Goal: Navigation & Orientation: Find specific page/section

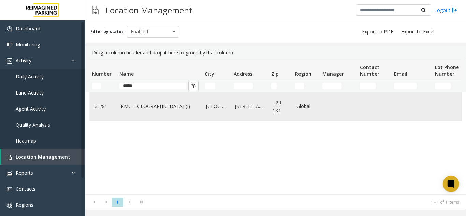
type input "*****"
click at [147, 106] on link "RMC - [GEOGRAPHIC_DATA] (I)" at bounding box center [159, 107] width 77 height 8
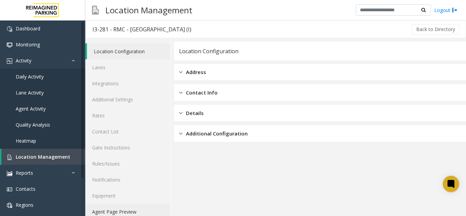
click at [121, 213] on link "Agent Page Preview" at bounding box center [127, 212] width 85 height 16
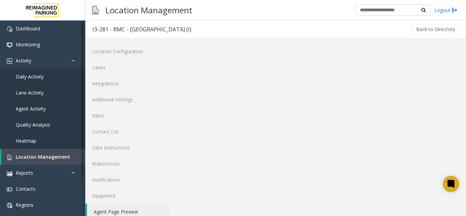
click at [121, 213] on link "Agent Page Preview" at bounding box center [128, 212] width 83 height 16
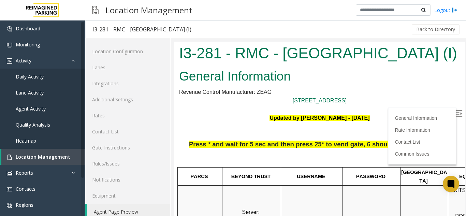
scroll to position [34, 0]
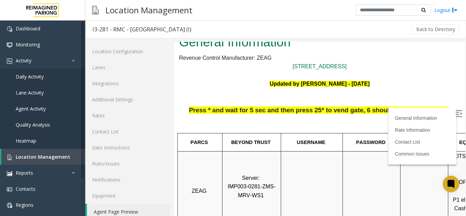
click at [455, 115] on img at bounding box center [458, 113] width 7 height 7
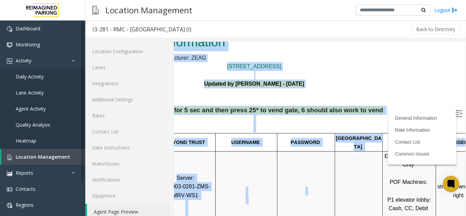
scroll to position [34, 96]
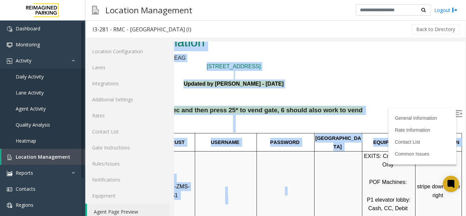
drag, startPoint x: 347, startPoint y: 189, endPoint x: 463, endPoint y: 194, distance: 115.7
click at [379, 191] on html "I3-281 - RMC - Mount Royal Village (I) General Information Revenue Control Manu…" at bounding box center [233, 99] width 291 height 183
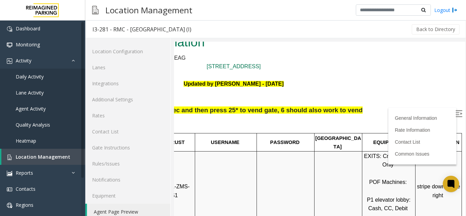
click at [417, 167] on td "stripe down to the right" at bounding box center [438, 195] width 46 height 88
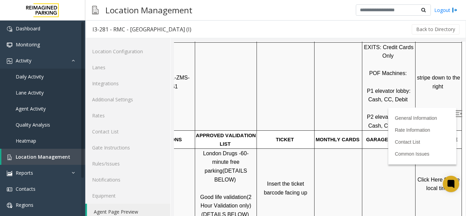
scroll to position [170, 96]
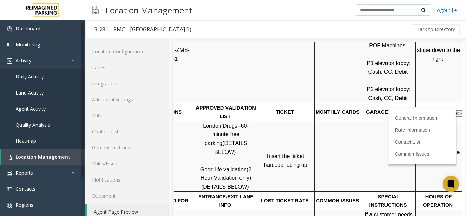
click at [421, 149] on span "Click Here for the local time" at bounding box center [439, 156] width 44 height 15
click at [53, 151] on link "Location Management" at bounding box center [43, 157] width 84 height 16
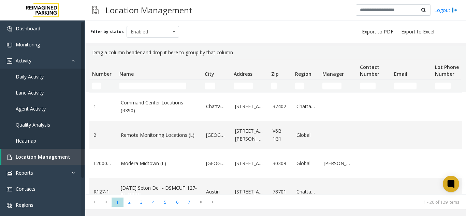
click at [134, 91] on td "Name Filter" at bounding box center [159, 86] width 85 height 12
click at [134, 87] on input "Name Filter" at bounding box center [152, 86] width 67 height 7
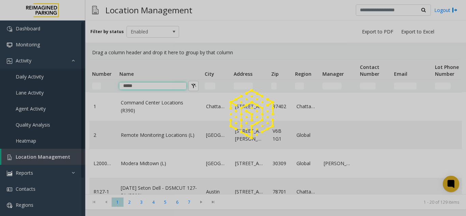
type input "*****"
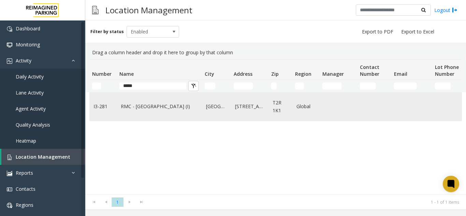
click at [204, 110] on td "Calgary" at bounding box center [216, 106] width 29 height 28
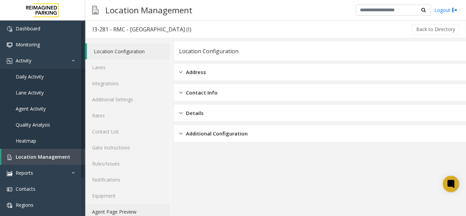
click at [146, 212] on link "Agent Page Preview" at bounding box center [127, 212] width 85 height 16
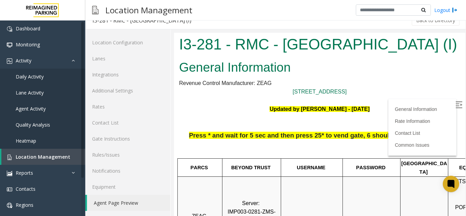
scroll to position [136, 96]
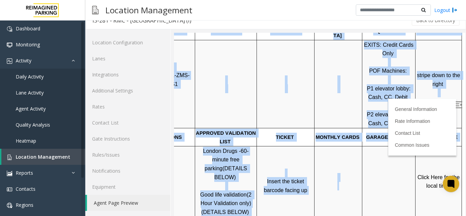
drag, startPoint x: 359, startPoint y: 164, endPoint x: 483, endPoint y: 151, distance: 124.4
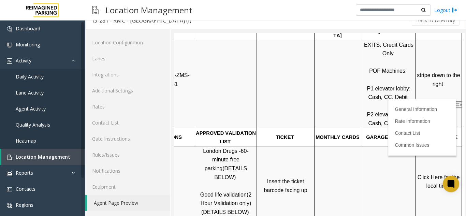
click at [419, 174] on span "Click Here for the local time" at bounding box center [439, 181] width 44 height 15
click at [54, 155] on span "Location Management" at bounding box center [43, 156] width 55 height 6
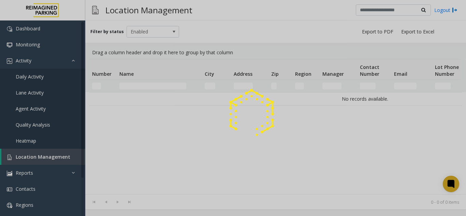
click at [54, 155] on div at bounding box center [233, 108] width 466 height 216
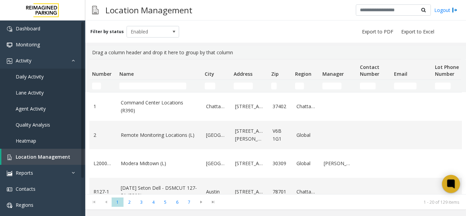
click at [448, 184] on icon at bounding box center [450, 183] width 5 height 5
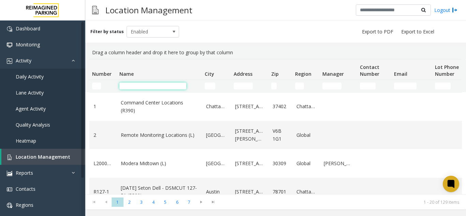
click at [142, 84] on input "Name Filter" at bounding box center [152, 86] width 67 height 7
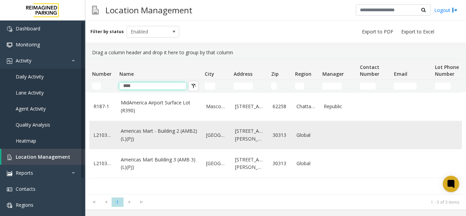
type input "****"
click at [151, 136] on link "Americas Mart - Building 2 (AMB2) (L)(PJ)" at bounding box center [159, 134] width 77 height 15
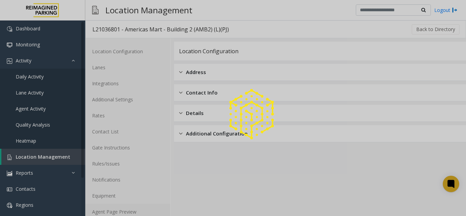
click at [138, 212] on link "Agent Page Preview" at bounding box center [127, 212] width 85 height 16
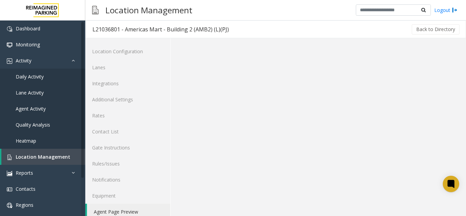
click at [138, 212] on link "Agent Page Preview" at bounding box center [128, 212] width 83 height 16
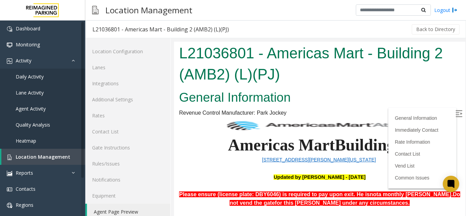
click at [455, 110] on img at bounding box center [458, 113] width 7 height 7
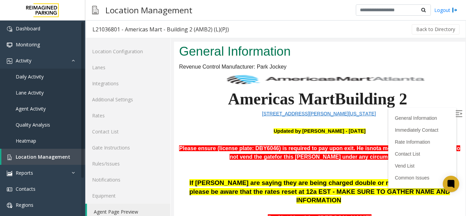
scroll to position [34, 0]
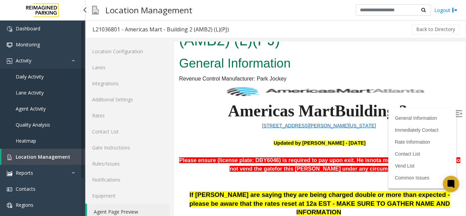
click at [72, 153] on link "Location Management" at bounding box center [43, 157] width 84 height 16
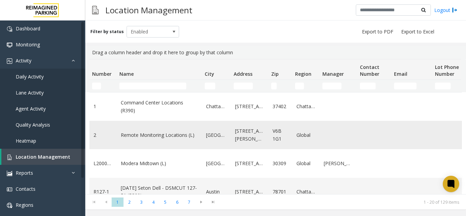
click at [402, 130] on td "Data table" at bounding box center [411, 135] width 41 height 28
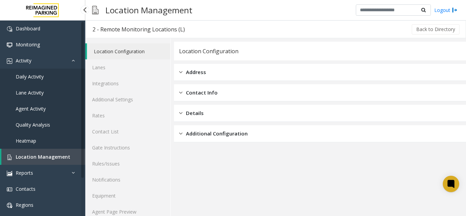
click at [60, 76] on link "Daily Activity" at bounding box center [42, 77] width 85 height 16
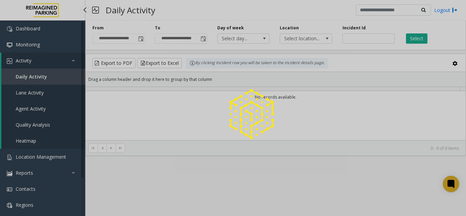
click at [58, 75] on div at bounding box center [233, 108] width 466 height 216
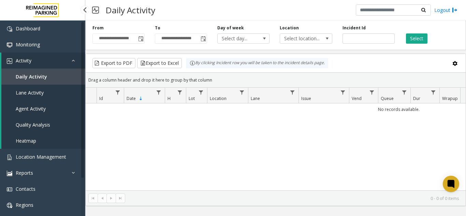
click at [40, 74] on span "Daily Activity" at bounding box center [31, 76] width 31 height 6
click at [141, 39] on span "Toggle popup" at bounding box center [140, 38] width 5 height 5
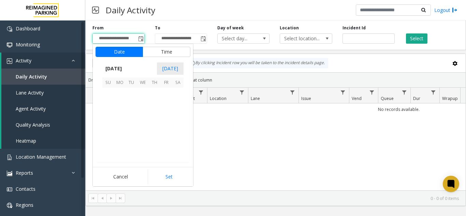
scroll to position [122273, 0]
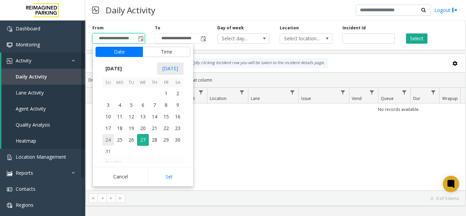
click at [106, 144] on span "24" at bounding box center [108, 140] width 12 height 12
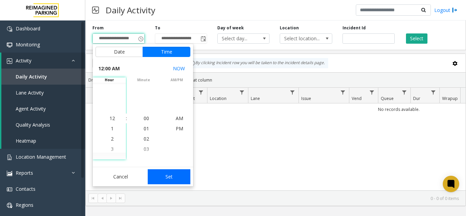
drag, startPoint x: 157, startPoint y: 177, endPoint x: 336, endPoint y: 56, distance: 216.1
click at [160, 174] on button "Set" at bounding box center [169, 176] width 43 height 15
type input "**********"
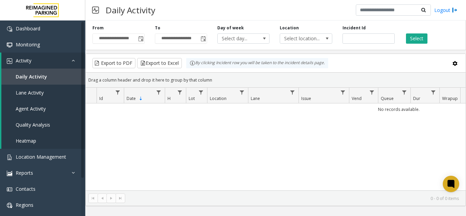
click at [429, 38] on div "Select" at bounding box center [431, 34] width 62 height 19
click at [425, 42] on button "Select" at bounding box center [416, 38] width 21 height 10
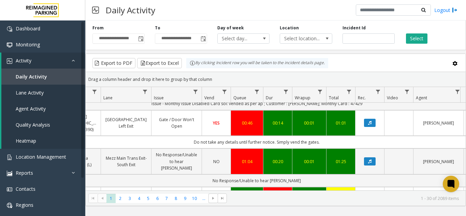
scroll to position [273, 147]
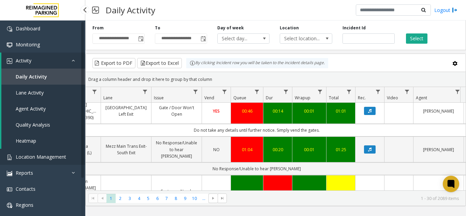
click at [30, 154] on span "Location Management" at bounding box center [41, 156] width 50 height 6
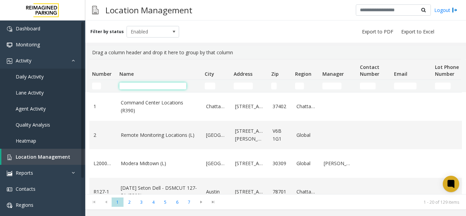
click at [156, 84] on input "Name Filter" at bounding box center [152, 86] width 67 height 7
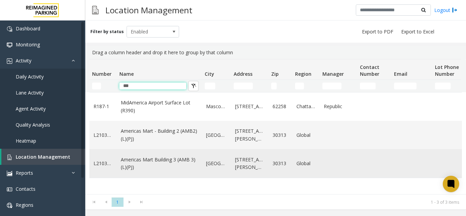
type input "***"
click at [160, 158] on link "Americas Mart Building 3 (AMB 3) (L)(PJ)" at bounding box center [159, 163] width 77 height 15
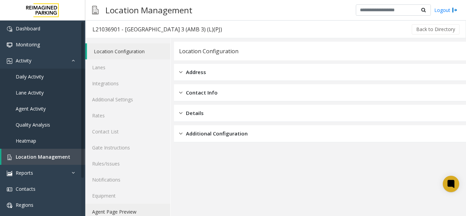
click at [141, 204] on link "Agent Page Preview" at bounding box center [127, 212] width 85 height 16
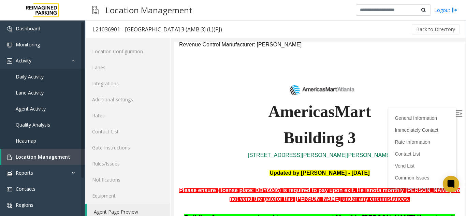
scroll to position [228, 0]
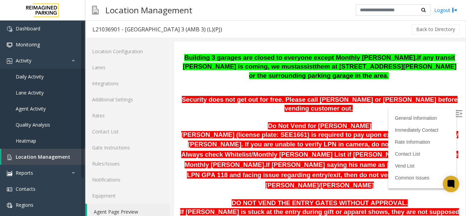
click at [455, 115] on img at bounding box center [458, 113] width 7 height 7
click at [56, 141] on link "Heatmap" at bounding box center [42, 141] width 85 height 16
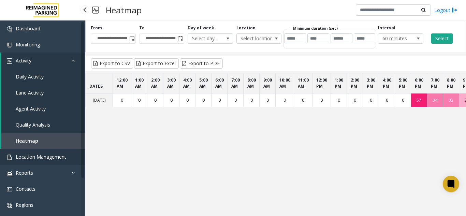
click at [59, 159] on span "Location Management" at bounding box center [41, 156] width 50 height 6
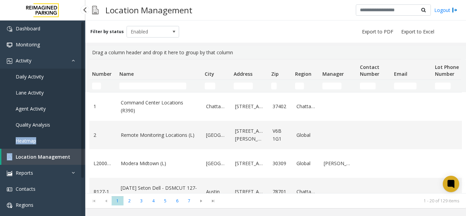
drag, startPoint x: 0, startPoint y: 146, endPoint x: 9, endPoint y: 122, distance: 25.9
click at [4, 133] on ul "Dashboard Monitoring Activity Daily Activity Lane Activity Agent Activity Quali…" at bounding box center [42, 140] width 85 height 240
click at [49, 74] on link "Daily Activity" at bounding box center [42, 77] width 85 height 16
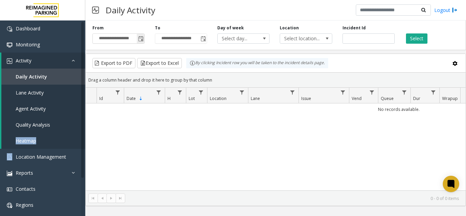
click at [141, 39] on span "Toggle popup" at bounding box center [140, 38] width 5 height 5
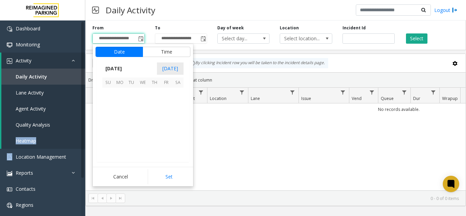
scroll to position [122273, 0]
click at [133, 137] on span "26" at bounding box center [131, 140] width 12 height 12
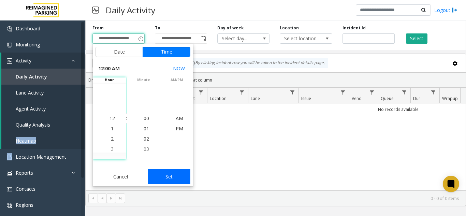
click at [170, 178] on button "Set" at bounding box center [169, 176] width 43 height 15
type input "**********"
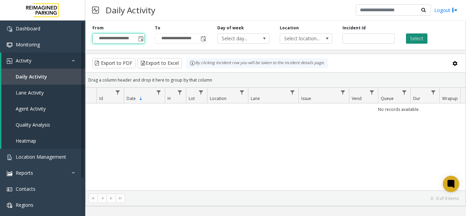
click at [418, 40] on button "Select" at bounding box center [416, 38] width 21 height 10
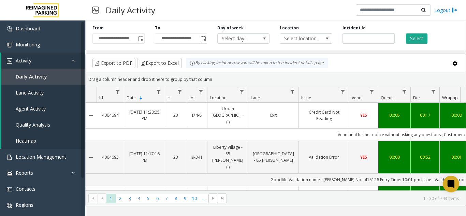
scroll to position [0, 183]
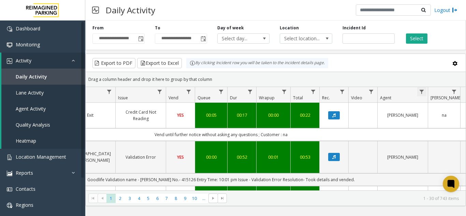
click at [421, 91] on span "Data table" at bounding box center [421, 91] width 5 height 5
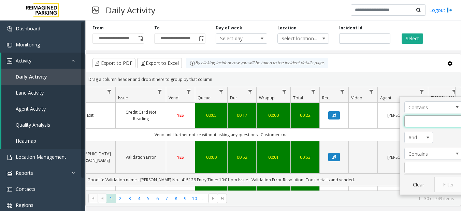
click at [420, 120] on input "Agent Filter" at bounding box center [433, 121] width 58 height 12
type input "*****"
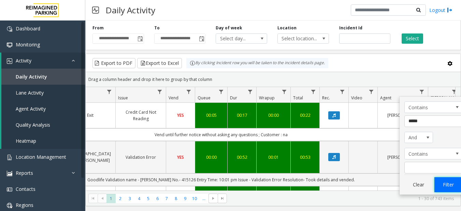
click at [441, 182] on button "Filter" at bounding box center [448, 184] width 28 height 15
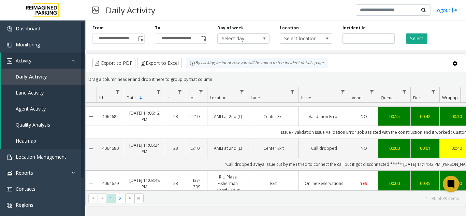
scroll to position [0, 12]
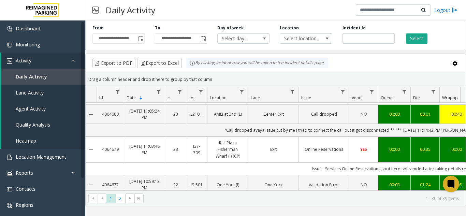
click at [143, 145] on link "Aug 26, 2025 11:03:48 PM" at bounding box center [144, 149] width 32 height 13
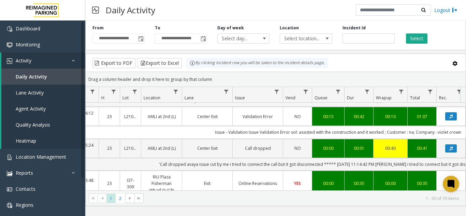
scroll to position [0, 65]
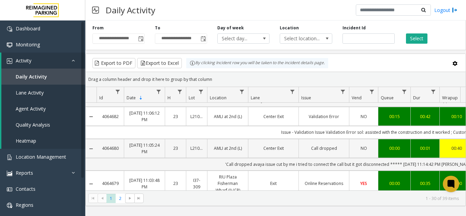
drag, startPoint x: 122, startPoint y: 142, endPoint x: 109, endPoint y: 144, distance: 12.7
click at [109, 144] on td "4064680" at bounding box center [109, 148] width 27 height 19
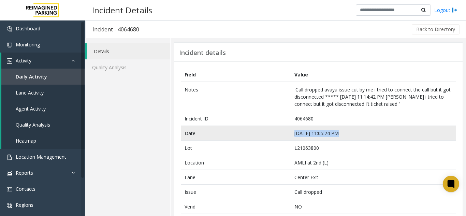
drag, startPoint x: 342, startPoint y: 134, endPoint x: 285, endPoint y: 136, distance: 56.3
click at [285, 136] on tr "Date Aug 26 11:05:24 PM" at bounding box center [318, 133] width 275 height 15
copy tr "Aug 26 11:05:24 PM"
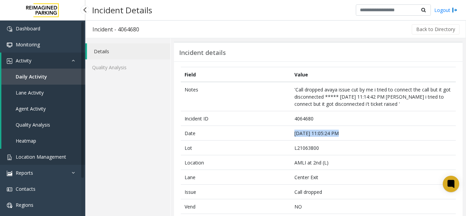
click at [59, 155] on span "Location Management" at bounding box center [41, 156] width 50 height 6
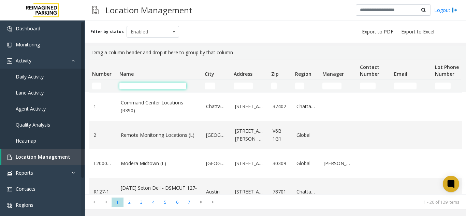
click at [177, 86] on input "Name Filter" at bounding box center [152, 86] width 67 height 7
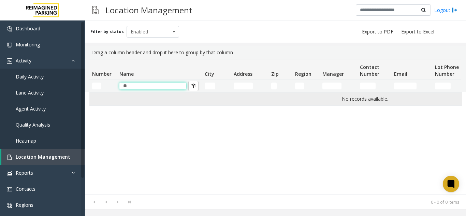
type input "*"
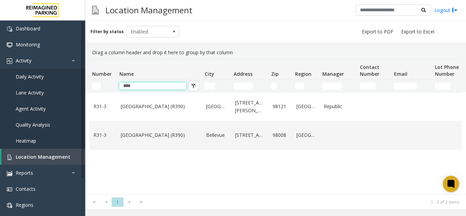
type input "****"
click at [160, 104] on link "Bell Street Garage (R390)" at bounding box center [159, 107] width 77 height 8
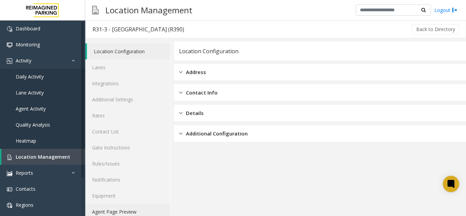
click at [114, 209] on link "Agent Page Preview" at bounding box center [127, 212] width 85 height 16
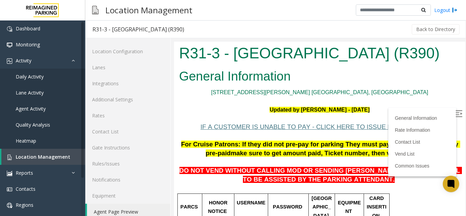
click at [443, 113] on li "General Information" at bounding box center [422, 118] width 61 height 10
click at [454, 113] on label at bounding box center [459, 114] width 10 height 10
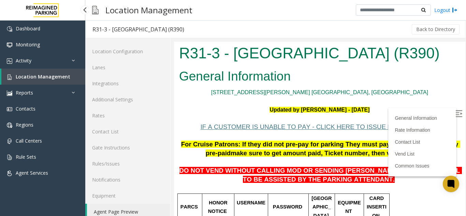
click at [54, 78] on span "Location Management" at bounding box center [43, 76] width 55 height 6
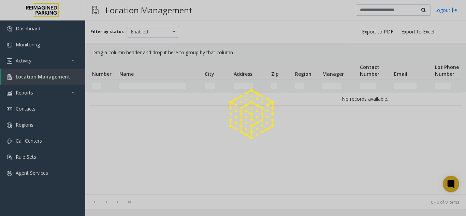
click at [54, 78] on div at bounding box center [233, 108] width 466 height 216
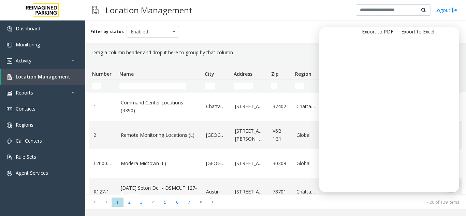
click at [283, 19] on div "Location Management Logout" at bounding box center [275, 10] width 380 height 20
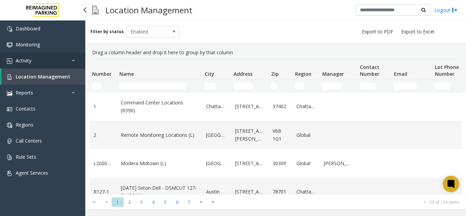
click at [76, 61] on icon at bounding box center [75, 60] width 7 height 5
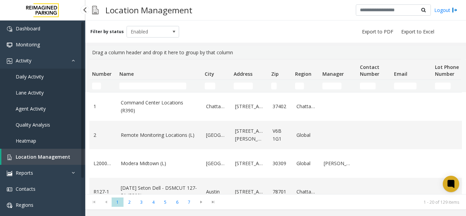
click at [42, 79] on span "Daily Activity" at bounding box center [30, 76] width 28 height 6
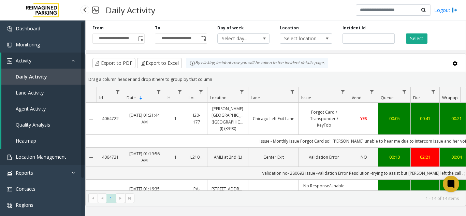
click at [29, 159] on span "Location Management" at bounding box center [41, 156] width 50 height 6
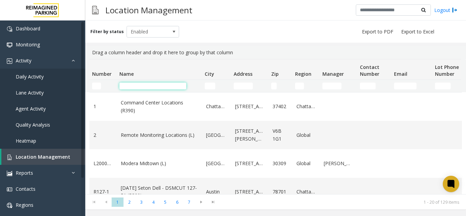
click at [143, 86] on input "Name Filter" at bounding box center [152, 86] width 67 height 7
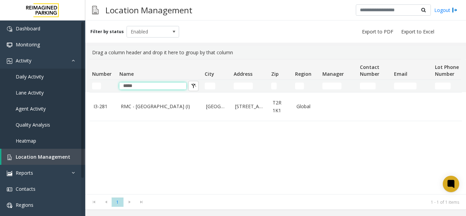
type input "*****"
click at [140, 126] on div "I3-281 RMC - Mount Royal Village (I) Calgary 1550 8 Street Southwest T2R 1K1 Gl…" at bounding box center [275, 143] width 372 height 102
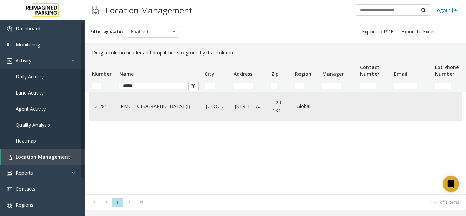
click at [141, 107] on link "RMC - Mount Royal Village (I)" at bounding box center [159, 107] width 77 height 8
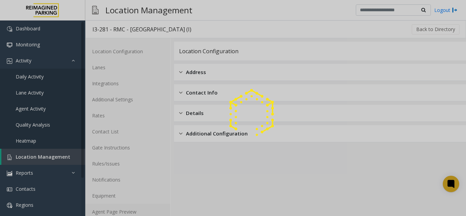
click at [130, 212] on link "Agent Page Preview" at bounding box center [127, 212] width 85 height 16
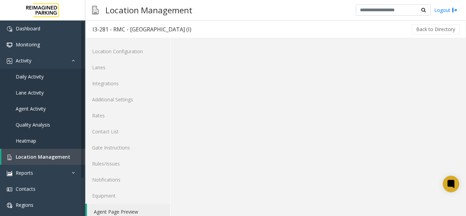
click at [130, 212] on link "Agent Page Preview" at bounding box center [128, 212] width 83 height 16
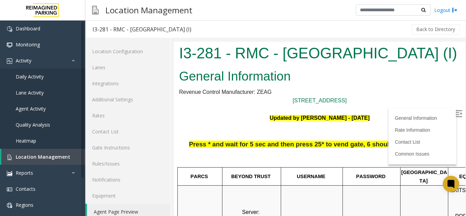
scroll to position [102, 0]
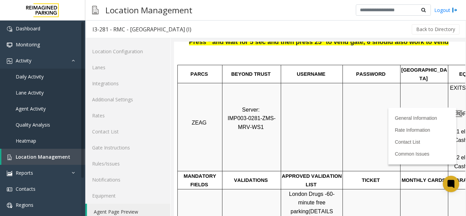
click at [455, 115] on img at bounding box center [458, 113] width 7 height 7
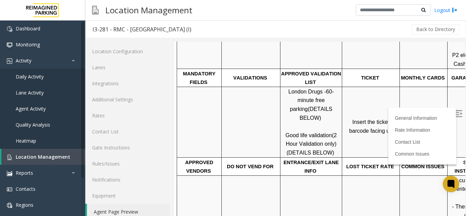
scroll to position [205, 96]
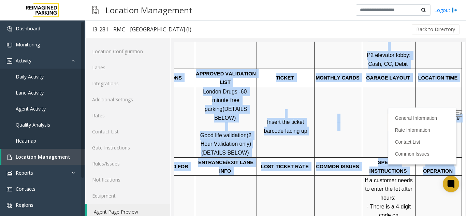
drag, startPoint x: 242, startPoint y: 179, endPoint x: 510, endPoint y: 171, distance: 268.4
click at [429, 123] on td "Click Here for the local time" at bounding box center [438, 122] width 46 height 71
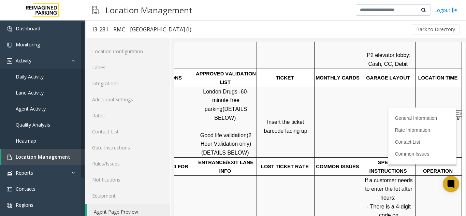
click at [427, 114] on p "Click Here for the local time" at bounding box center [438, 122] width 45 height 17
click at [426, 115] on span "Click Here for the local time" at bounding box center [439, 122] width 44 height 15
click at [59, 151] on link "Location Management" at bounding box center [43, 157] width 84 height 16
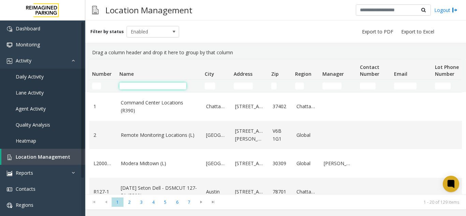
click at [140, 88] on input "Name Filter" at bounding box center [152, 86] width 67 height 7
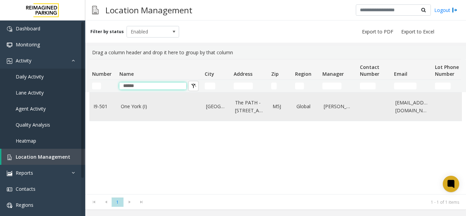
type input "******"
click at [141, 110] on link "One York (I)" at bounding box center [159, 107] width 77 height 8
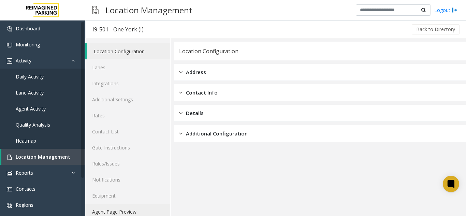
click at [132, 214] on link "Agent Page Preview" at bounding box center [127, 212] width 85 height 16
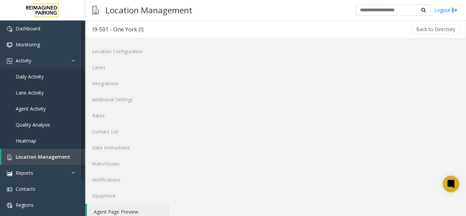
click at [132, 214] on link "Agent Page Preview" at bounding box center [128, 212] width 83 height 16
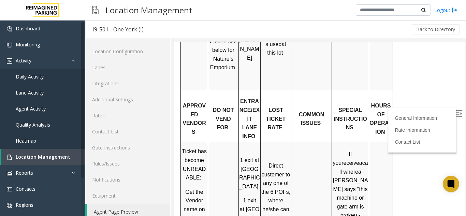
scroll to position [989, 0]
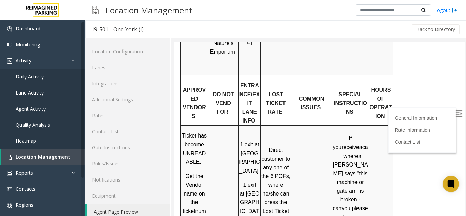
click at [455, 111] on img at bounding box center [458, 113] width 7 height 7
click at [33, 154] on span "Location Management" at bounding box center [43, 156] width 55 height 6
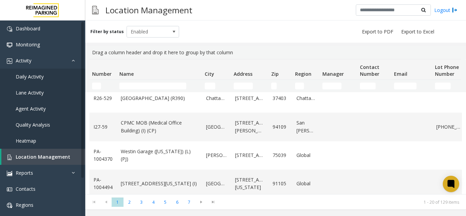
scroll to position [409, 0]
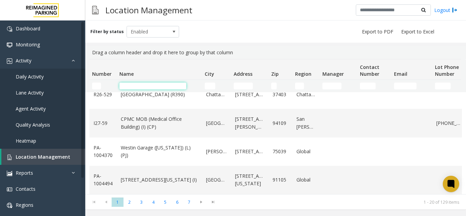
click at [143, 88] on input "Name Filter" at bounding box center [152, 86] width 67 height 7
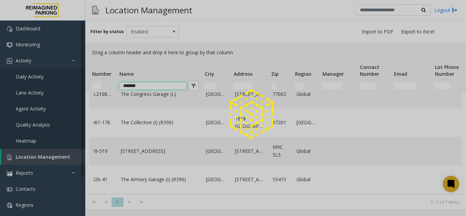
scroll to position [0, 0]
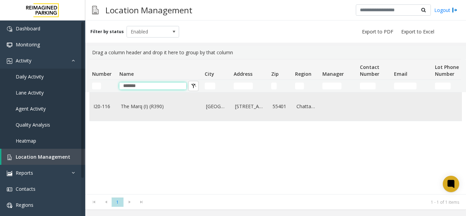
type input "*******"
click at [152, 116] on td "The Marq (I) (R390)" at bounding box center [159, 106] width 85 height 28
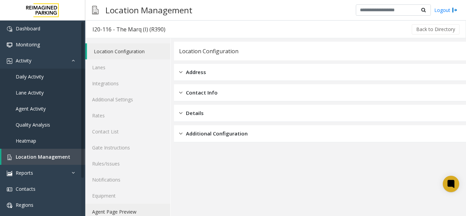
click at [129, 207] on link "Agent Page Preview" at bounding box center [127, 212] width 85 height 16
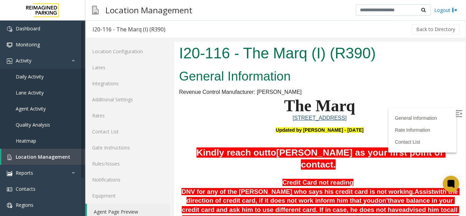
click at [455, 114] on img at bounding box center [458, 113] width 7 height 7
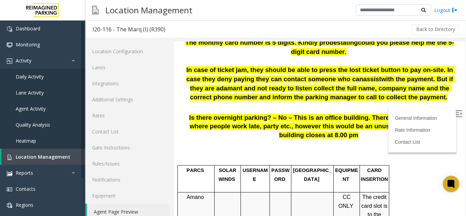
scroll to position [409, 0]
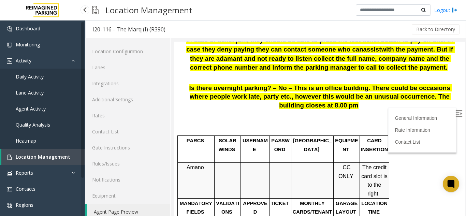
click at [29, 159] on span "Location Management" at bounding box center [43, 156] width 55 height 6
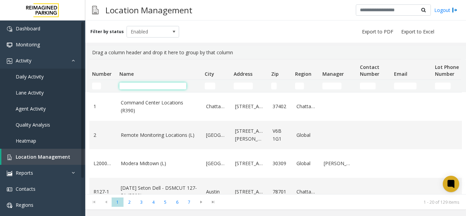
click at [131, 86] on input "Name Filter" at bounding box center [152, 86] width 67 height 7
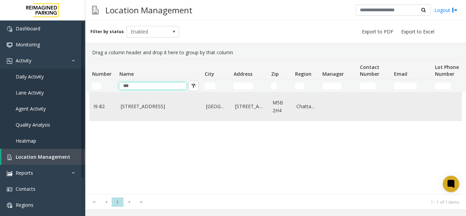
type input "***"
click at [136, 107] on link "777 Bay St. (I)" at bounding box center [159, 107] width 77 height 8
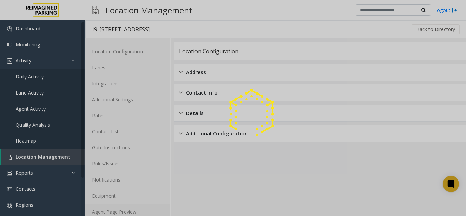
click at [108, 213] on link "Agent Page Preview" at bounding box center [127, 212] width 85 height 16
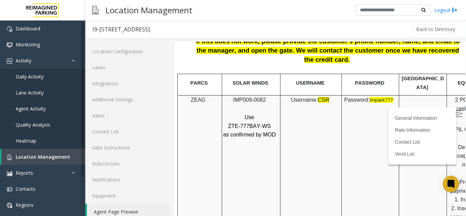
scroll to position [818, 0]
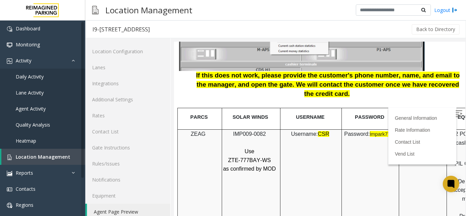
click at [245, 131] on span "IMP009-0082" at bounding box center [249, 134] width 33 height 6
copy p "IMP009-0082"
click at [455, 110] on img at bounding box center [458, 113] width 7 height 7
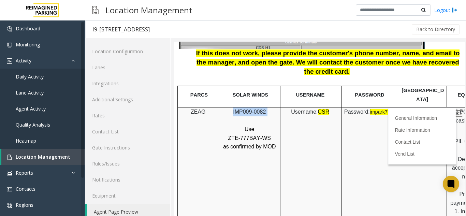
scroll to position [852, 0]
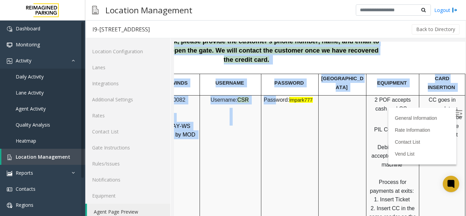
drag, startPoint x: 361, startPoint y: 163, endPoint x: 497, endPoint y: 151, distance: 136.9
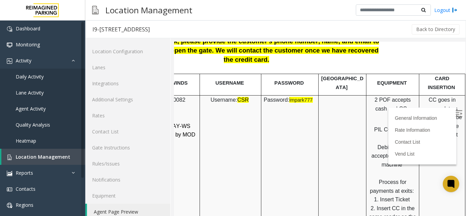
click at [428, 155] on td "CC goes in same slot as tickets or can be tapped on the CC reader at exits." at bounding box center [442, 203] width 46 height 217
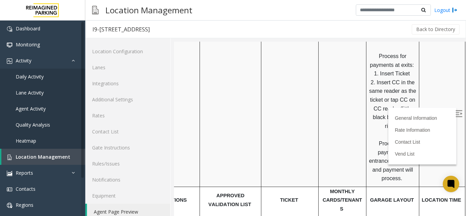
scroll to position [1023, 91]
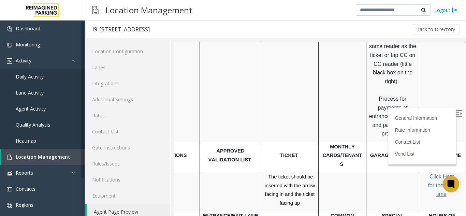
click at [428, 174] on span "Click Here for the local time" at bounding box center [442, 185] width 28 height 23
click at [36, 155] on span "Location Management" at bounding box center [43, 156] width 55 height 6
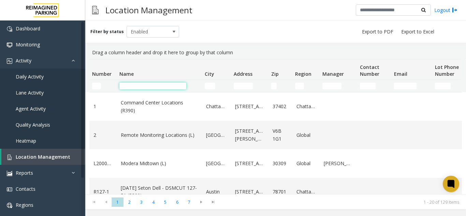
click at [146, 83] on input "Name Filter" at bounding box center [152, 86] width 67 height 7
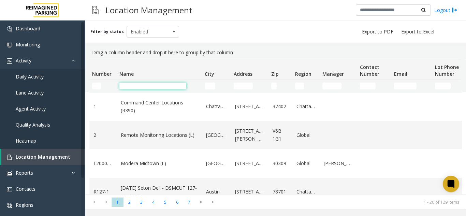
click at [146, 83] on input "Name Filter" at bounding box center [152, 86] width 67 height 7
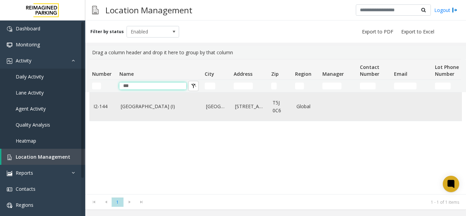
type input "***"
click at [138, 107] on link "[GEOGRAPHIC_DATA] (I)" at bounding box center [159, 107] width 77 height 8
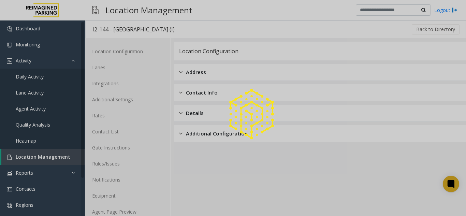
click at [121, 202] on div at bounding box center [233, 108] width 466 height 216
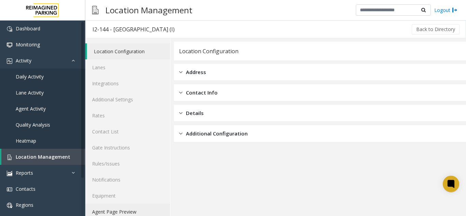
click at [120, 211] on link "Agent Page Preview" at bounding box center [127, 212] width 85 height 16
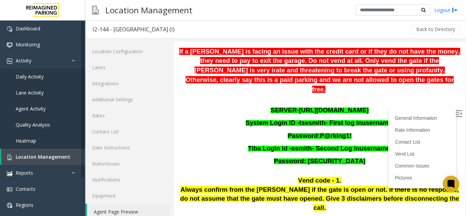
scroll to position [34, 0]
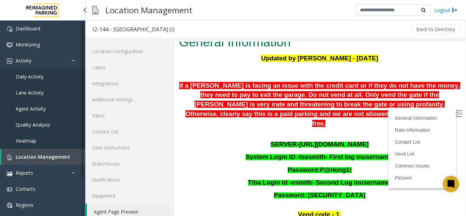
click at [33, 160] on link "Location Management" at bounding box center [43, 157] width 84 height 16
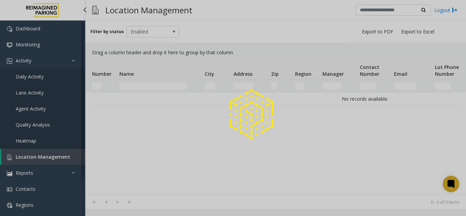
click at [33, 160] on div at bounding box center [233, 108] width 466 height 216
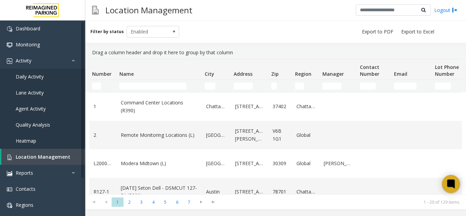
click at [451, 186] on icon at bounding box center [450, 183] width 5 height 5
click at [449, 185] on icon at bounding box center [450, 183] width 5 height 5
